Goal: Task Accomplishment & Management: Use online tool/utility

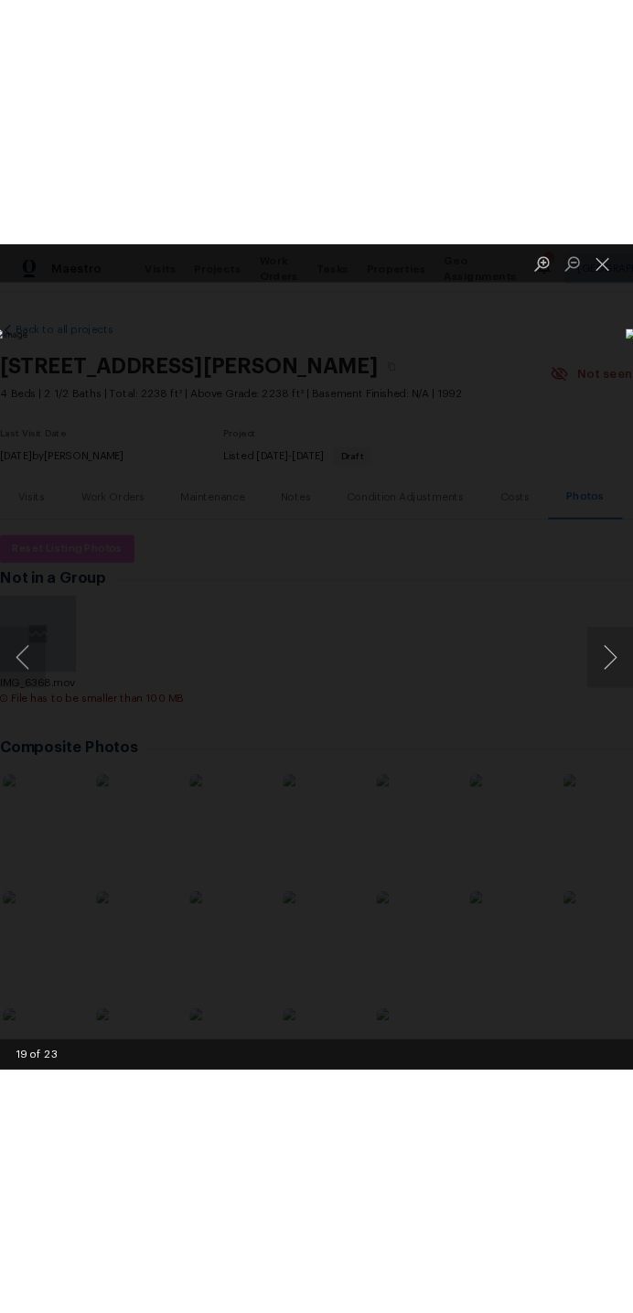
scroll to position [430, 0]
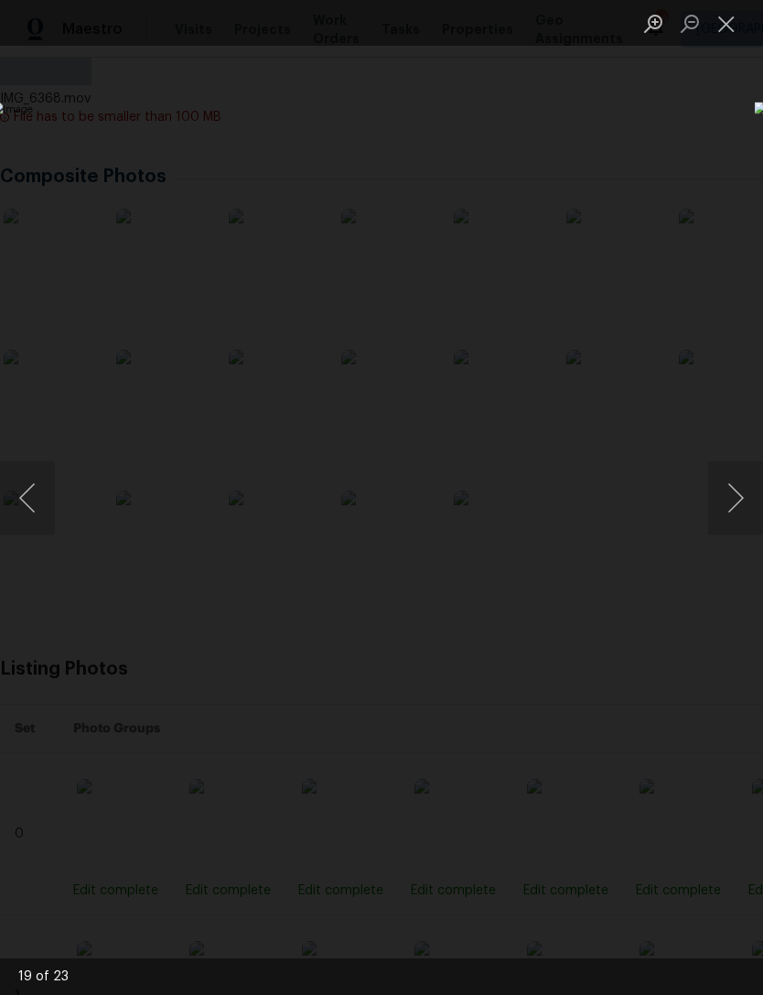
click at [724, 38] on button "Close lightbox" at bounding box center [726, 23] width 37 height 32
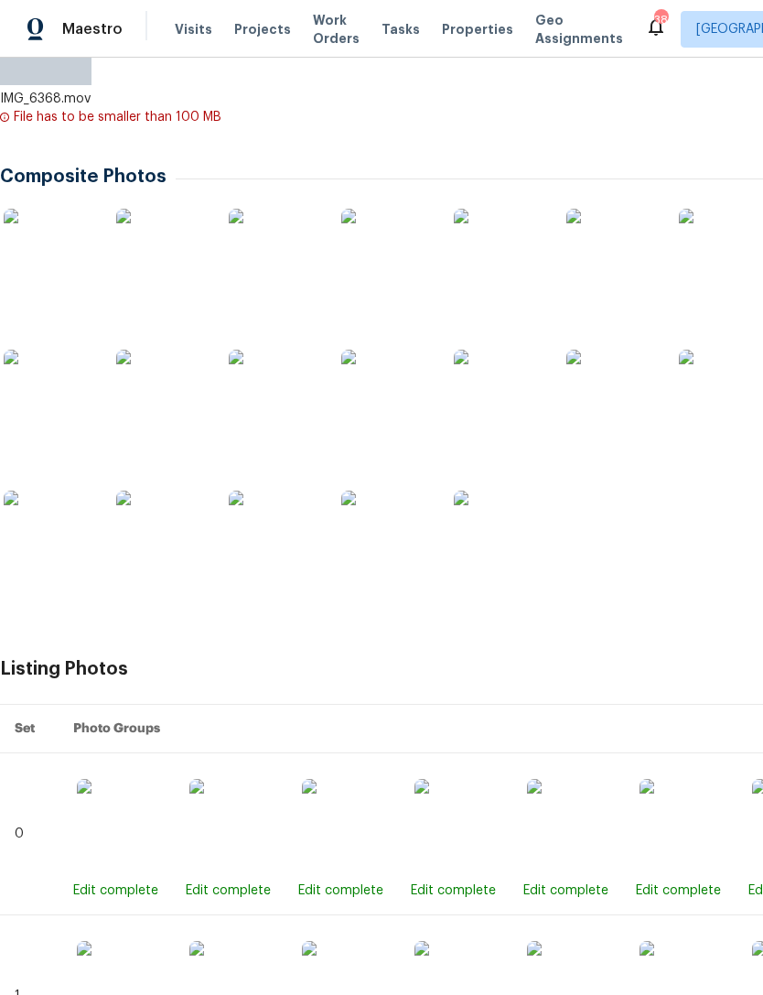
click at [175, 28] on span "Visits" at bounding box center [194, 29] width 38 height 18
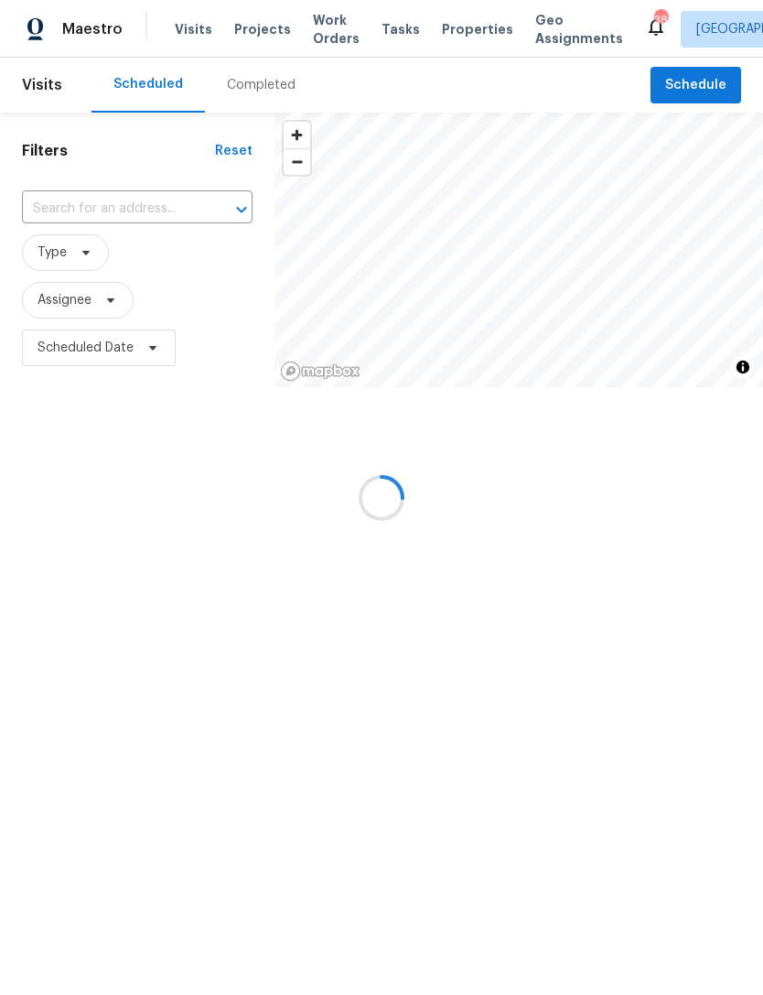
click at [705, 100] on div at bounding box center [381, 497] width 763 height 995
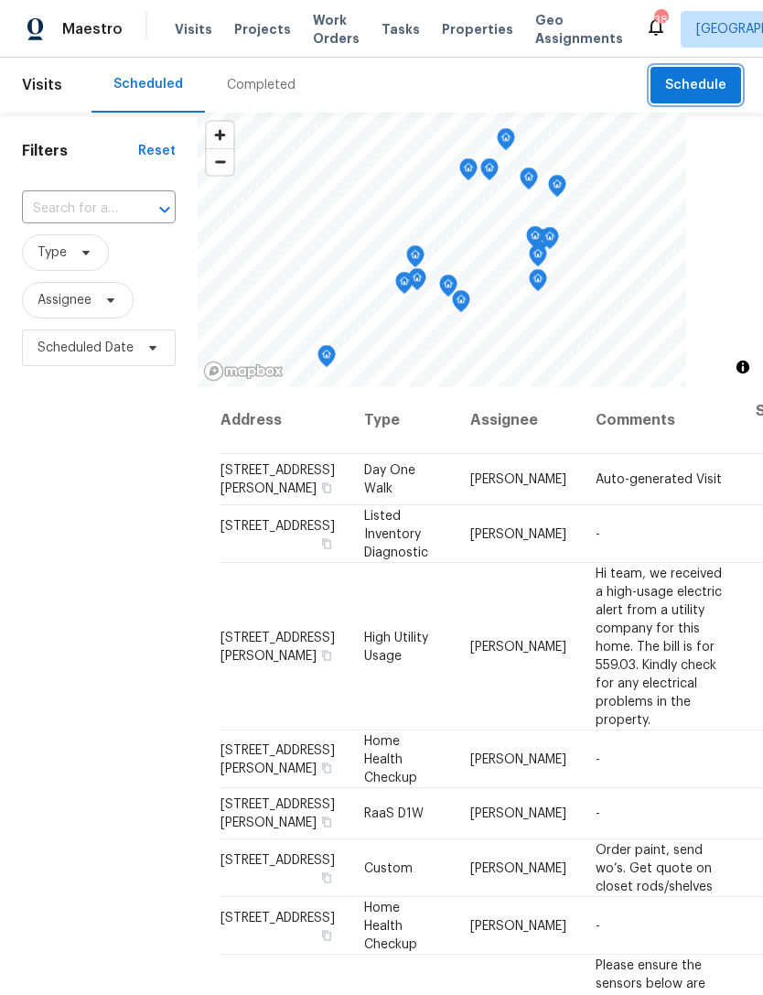
click at [682, 69] on button "Schedule" at bounding box center [696, 86] width 91 height 38
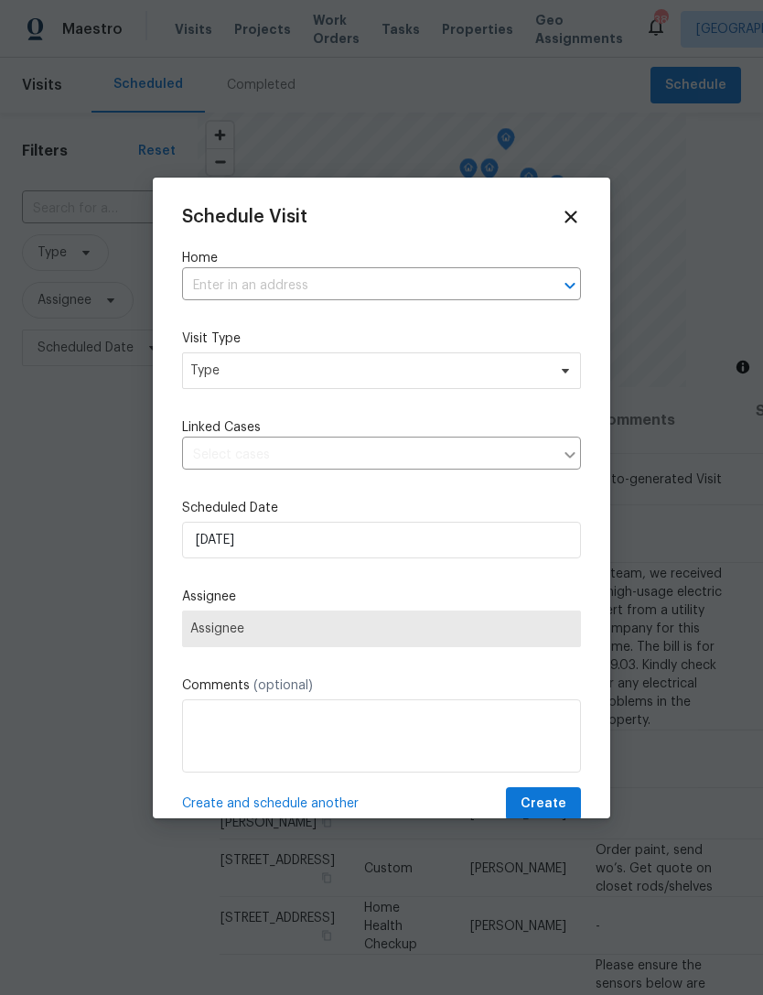
click at [370, 291] on input "text" at bounding box center [356, 286] width 348 height 28
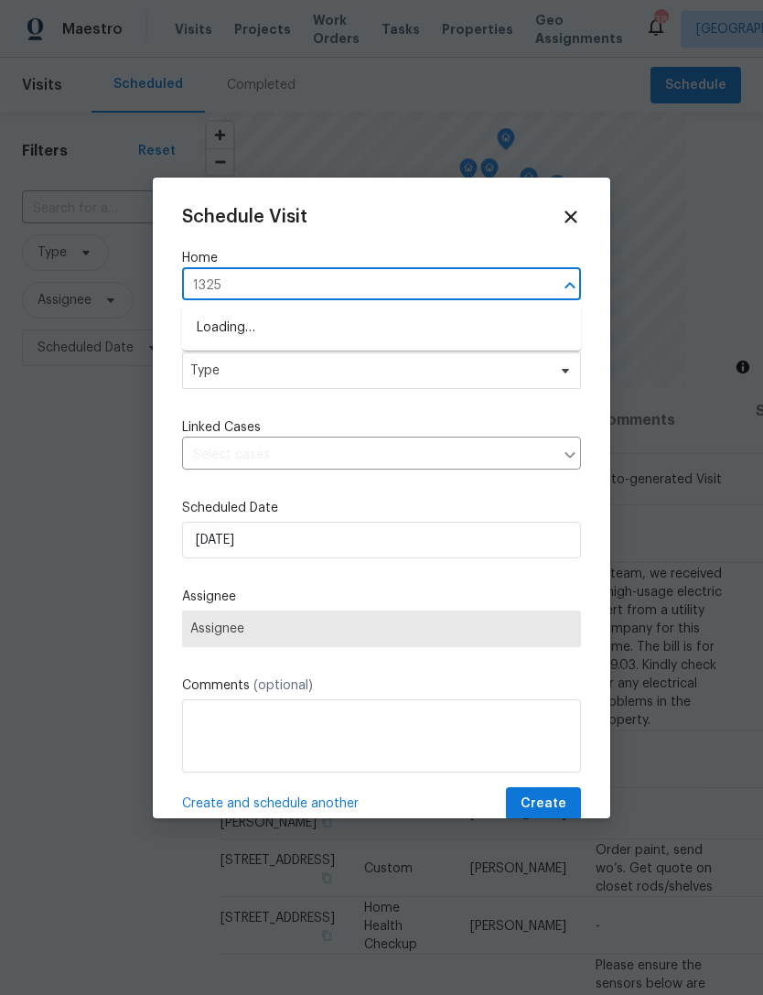
type input "1325 t"
click at [318, 328] on li "[STREET_ADDRESS][PERSON_NAME][PERSON_NAME]" at bounding box center [381, 328] width 399 height 30
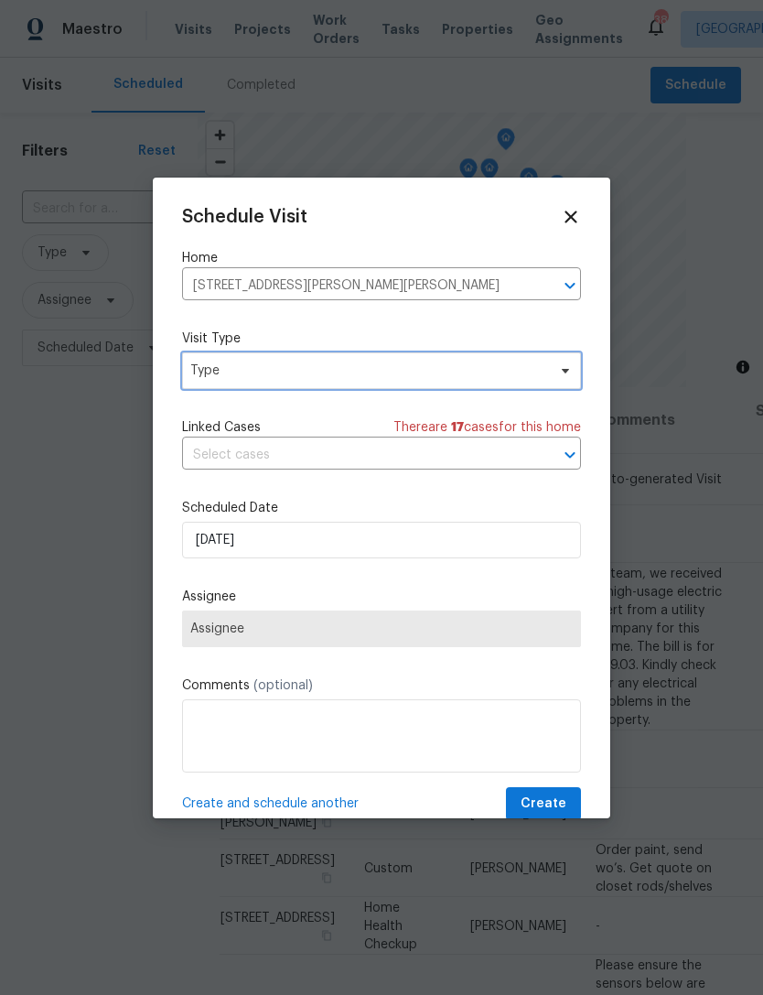
click at [333, 379] on span "Type" at bounding box center [368, 370] width 356 height 18
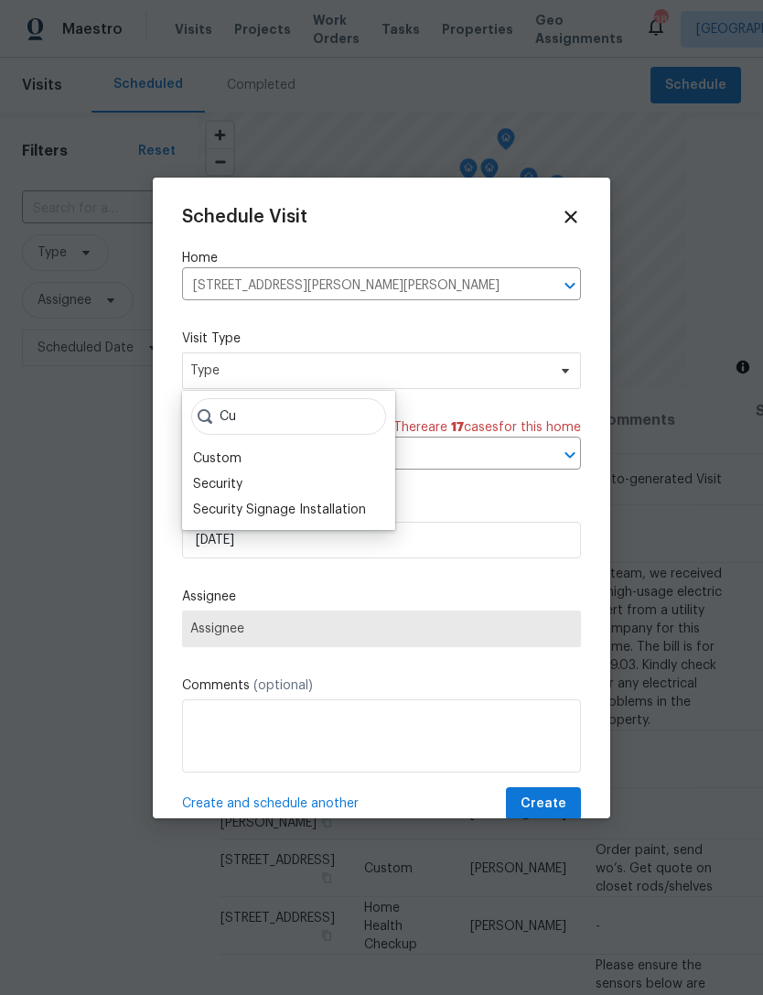
type input "Cu"
click at [217, 452] on div "Custom" at bounding box center [217, 458] width 48 height 18
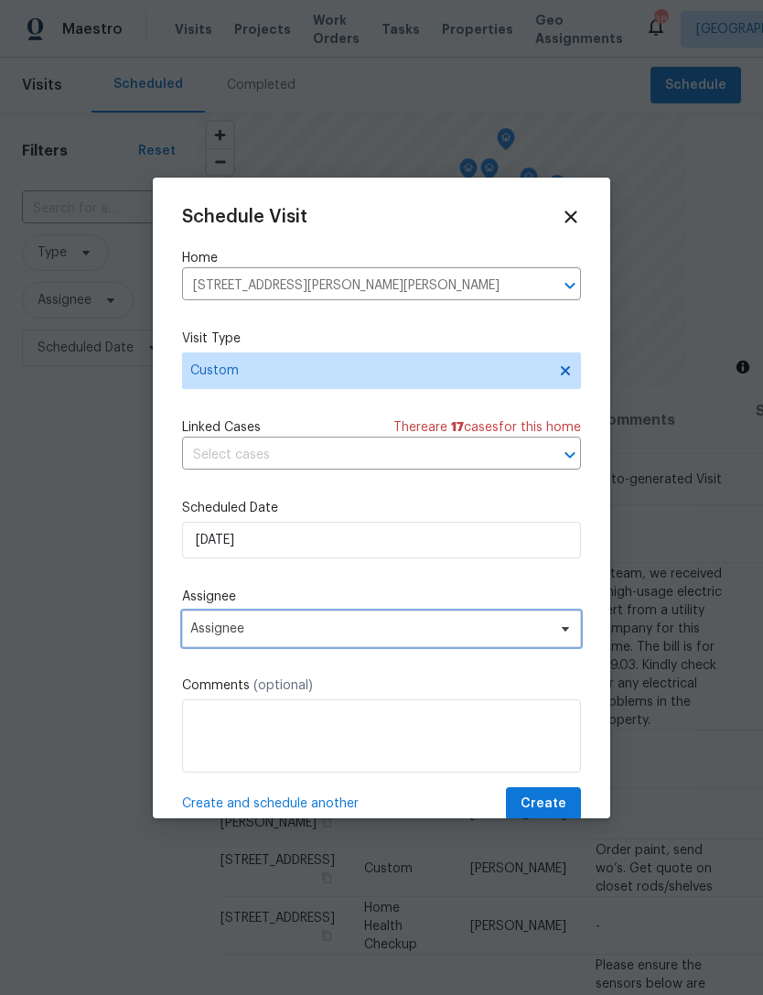
click at [312, 643] on span "Assignee" at bounding box center [381, 628] width 399 height 37
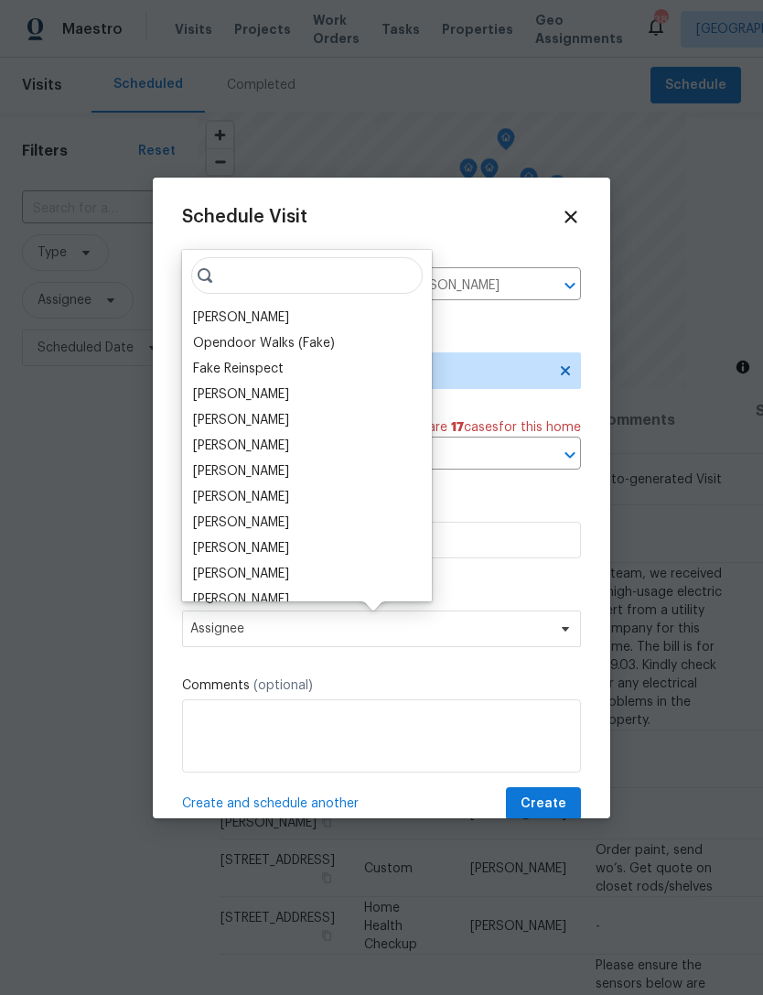
click at [235, 318] on div "[PERSON_NAME]" at bounding box center [241, 317] width 96 height 18
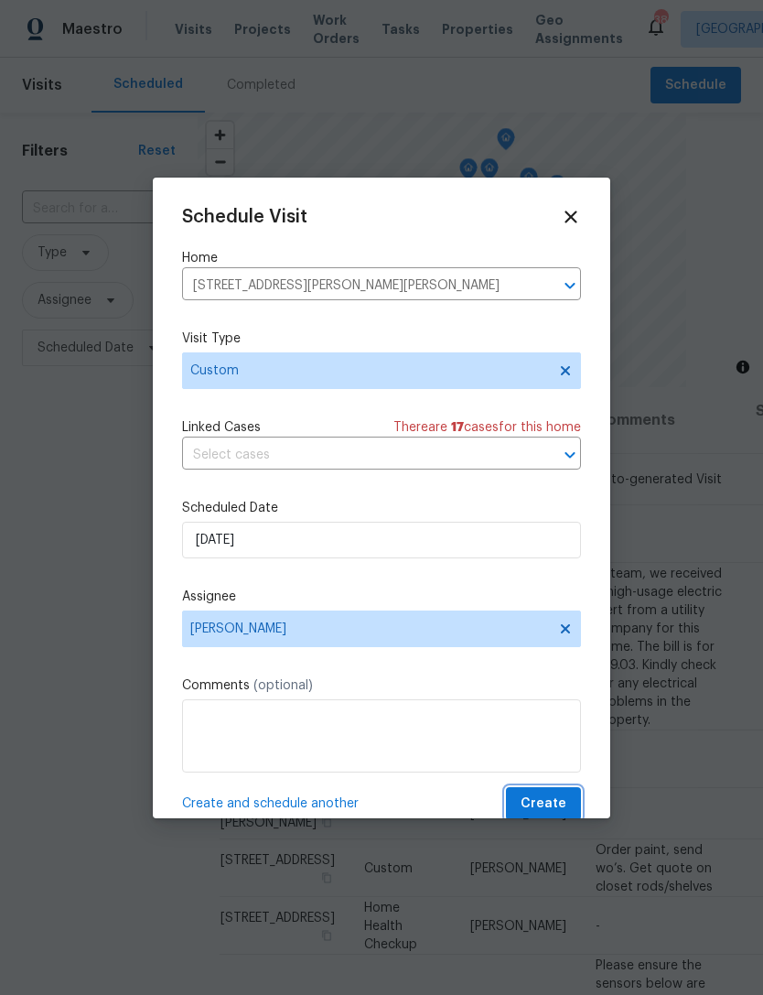
click at [555, 804] on span "Create" at bounding box center [544, 803] width 46 height 23
